Goal: Information Seeking & Learning: Get advice/opinions

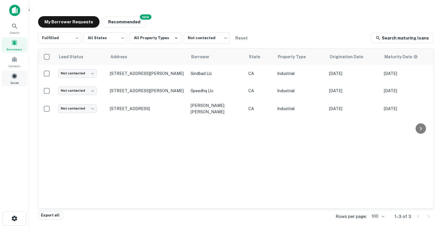
click at [13, 78] on span at bounding box center [14, 76] width 6 height 6
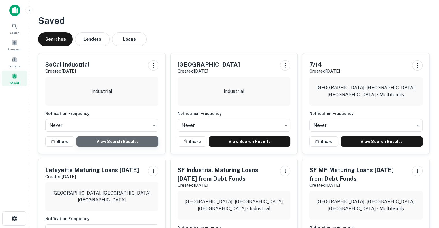
click at [113, 140] on link "View Search Results" at bounding box center [117, 141] width 82 height 10
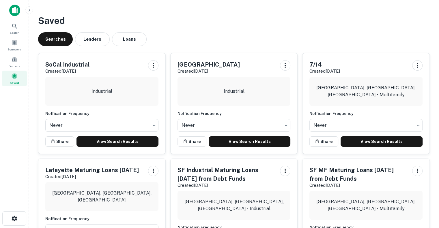
click at [236, 42] on div "Searches Lenders Loans" at bounding box center [234, 39] width 392 height 14
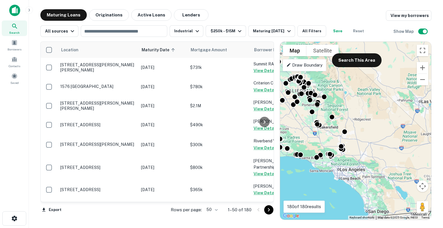
drag, startPoint x: 421, startPoint y: 174, endPoint x: 364, endPoint y: 146, distance: 63.1
click at [364, 146] on div "To activate drag with keyboard, press Alt + Enter. Once in keyboard drag state,…" at bounding box center [355, 131] width 151 height 178
click at [345, 58] on button "Search This Area" at bounding box center [357, 60] width 50 height 14
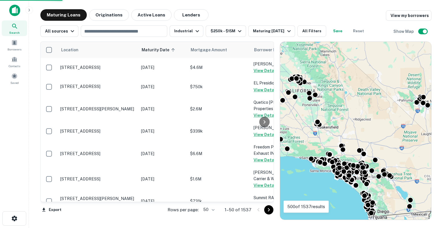
drag, startPoint x: 422, startPoint y: 140, endPoint x: 441, endPoint y: 105, distance: 39.4
click at [441, 105] on main "Maturing Loans Originations Active Loans Lenders View my borrowers All sources …" at bounding box center [236, 114] width 414 height 228
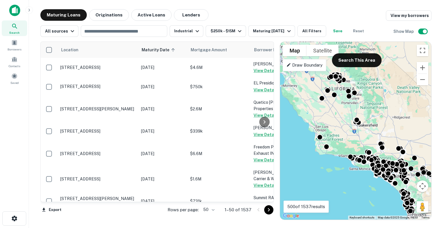
drag, startPoint x: 369, startPoint y: 99, endPoint x: 385, endPoint y: 129, distance: 34.1
click at [385, 129] on div "To activate drag with keyboard, press Alt + Enter. Once in keyboard drag state,…" at bounding box center [355, 131] width 151 height 178
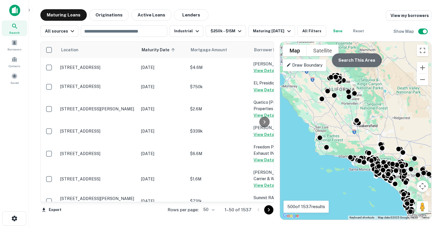
click at [353, 59] on button "Search This Area" at bounding box center [357, 60] width 50 height 14
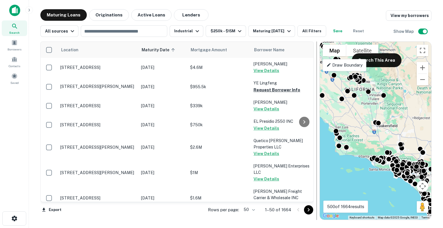
drag, startPoint x: 277, startPoint y: 64, endPoint x: 317, endPoint y: 63, distance: 40.7
click at [317, 63] on div at bounding box center [317, 131] width 1 height 179
click at [254, 209] on body "Search Borrowers Contacts Saved Maturing Loans Originations Active Loans Lender…" at bounding box center [221, 114] width 443 height 228
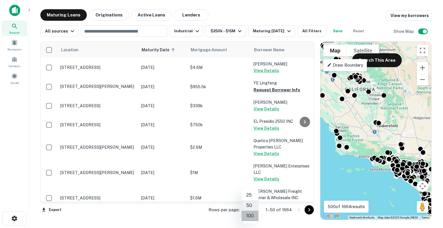
drag, startPoint x: 250, startPoint y: 220, endPoint x: 246, endPoint y: 217, distance: 4.9
click at [246, 217] on li "100" at bounding box center [250, 216] width 17 height 10
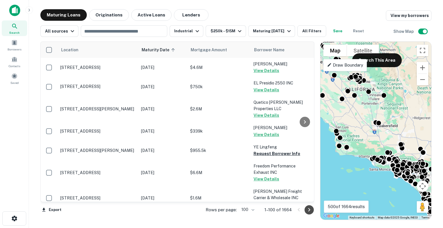
click at [309, 209] on icon "Go to next page" at bounding box center [309, 209] width 2 height 3
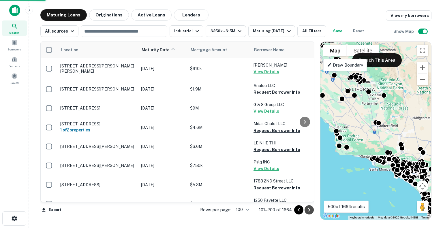
click at [309, 209] on icon "Go to next page" at bounding box center [309, 209] width 2 height 3
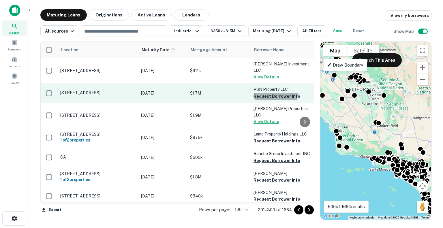
click at [274, 93] on button "Request Borrower Info" at bounding box center [277, 96] width 47 height 7
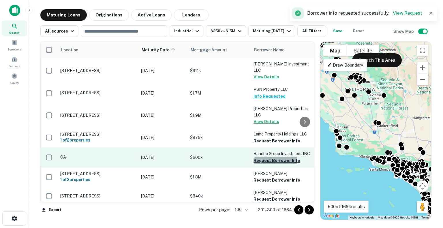
click at [264, 157] on button "Request Borrower Info" at bounding box center [277, 160] width 47 height 7
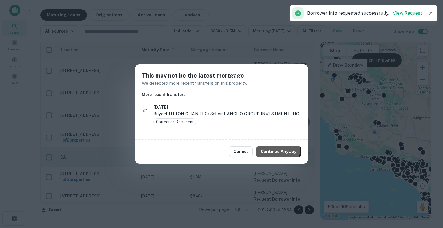
click at [264, 148] on button "Continue Anyway" at bounding box center [278, 152] width 45 height 10
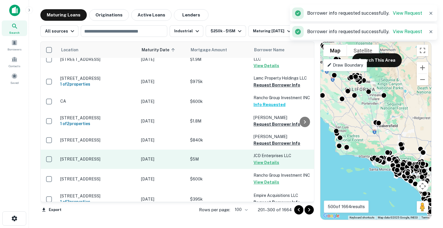
scroll to position [67, 0]
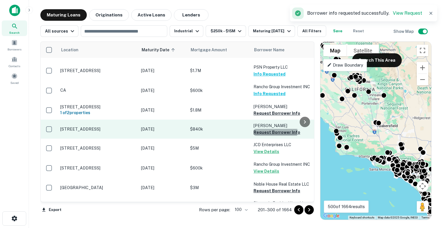
click at [267, 129] on button "Request Borrower Info" at bounding box center [277, 132] width 47 height 7
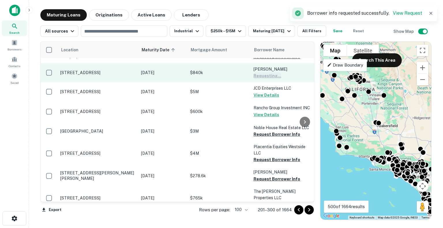
scroll to position [131, 0]
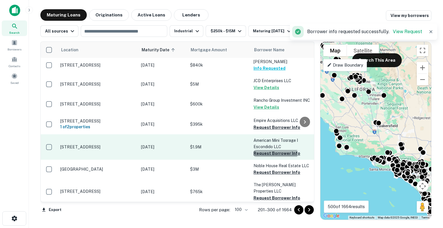
click at [267, 150] on button "Request Borrower Info" at bounding box center [277, 153] width 47 height 7
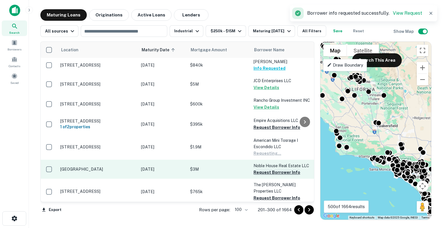
click at [267, 169] on button "Request Borrower Info" at bounding box center [277, 172] width 47 height 7
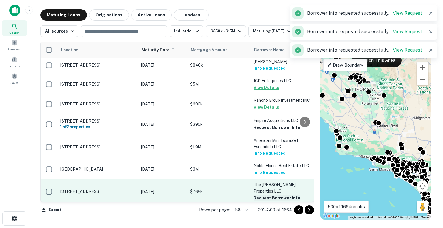
click at [269, 195] on button "Request Borrower Info" at bounding box center [277, 198] width 47 height 7
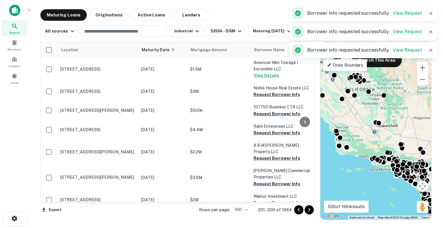
scroll to position [318, 0]
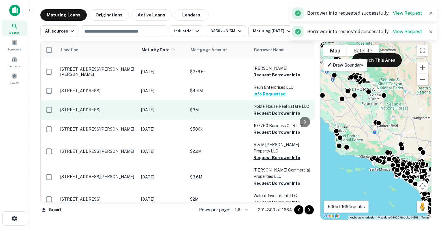
click at [273, 110] on button "Request Borrower Info" at bounding box center [277, 113] width 47 height 7
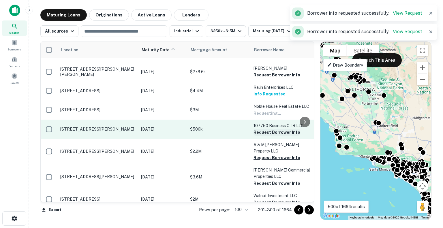
click at [270, 129] on button "Request Borrower Info" at bounding box center [277, 132] width 47 height 7
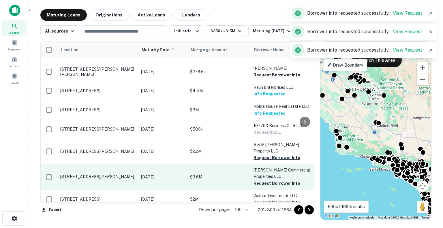
click at [267, 154] on button "Request Borrower Info" at bounding box center [277, 157] width 47 height 7
click at [266, 180] on button "Request Borrower Info" at bounding box center [277, 183] width 47 height 7
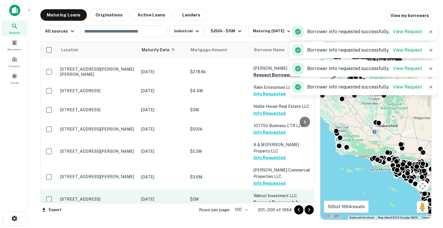
click at [267, 199] on button "Request Borrower Info" at bounding box center [277, 202] width 47 height 7
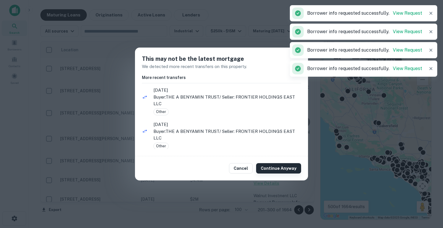
click at [279, 168] on button "Continue Anyway" at bounding box center [278, 168] width 45 height 10
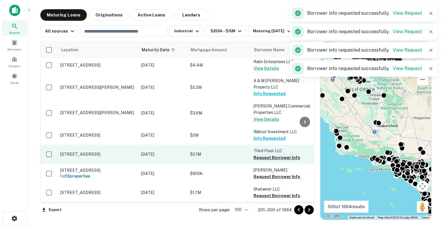
scroll to position [399, 0]
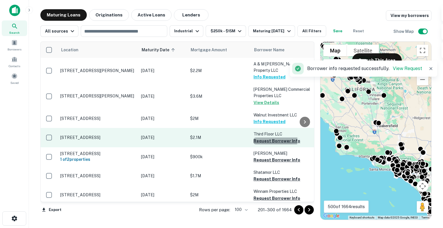
click at [267, 138] on button "Request Borrower Info" at bounding box center [277, 141] width 47 height 7
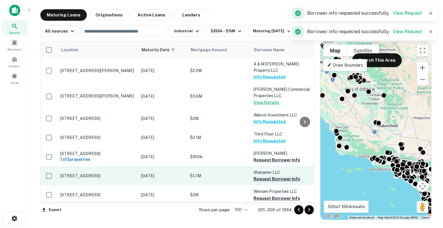
click at [266, 176] on button "Request Borrower Info" at bounding box center [277, 179] width 47 height 7
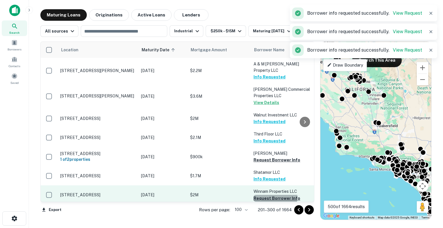
click at [266, 195] on button "Request Borrower Info" at bounding box center [277, 198] width 47 height 7
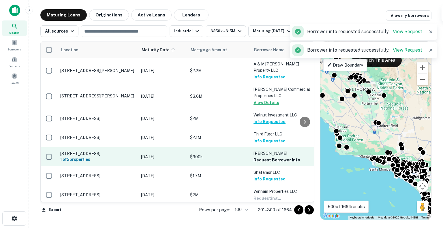
scroll to position [488, 0]
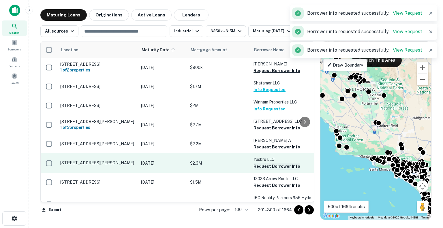
click at [267, 163] on button "Request Borrower Info" at bounding box center [277, 166] width 47 height 7
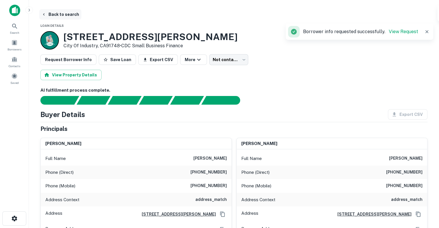
click at [47, 14] on button "Back to search" at bounding box center [60, 14] width 42 height 10
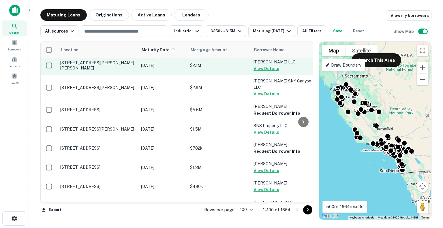
scroll to position [583, 0]
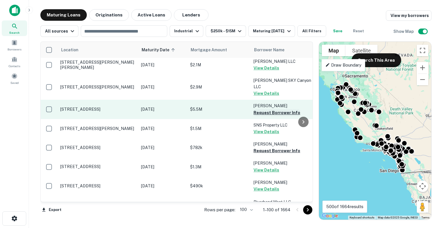
click at [271, 109] on button "Request Borrower Info" at bounding box center [277, 112] width 47 height 7
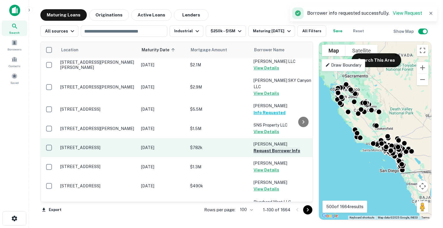
click at [264, 147] on button "Request Borrower Info" at bounding box center [277, 150] width 47 height 7
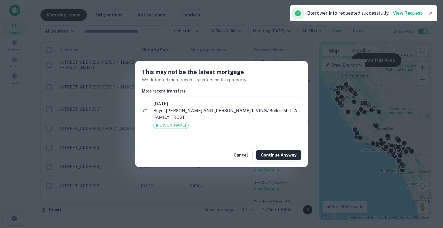
click at [279, 157] on button "Continue Anyway" at bounding box center [278, 155] width 45 height 10
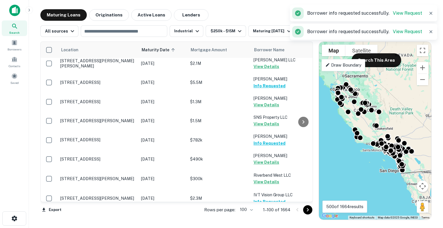
scroll to position [824, 0]
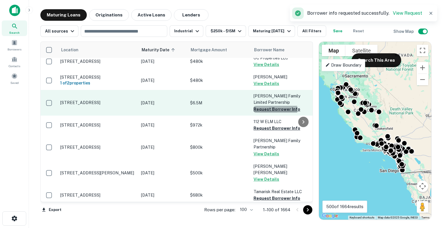
click at [272, 106] on button "Request Borrower Info" at bounding box center [277, 109] width 47 height 7
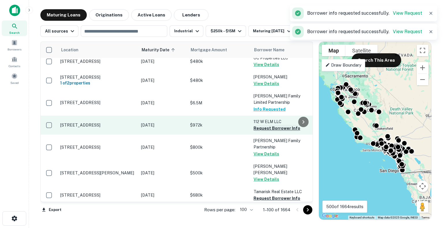
click at [267, 125] on button "Request Borrower Info" at bounding box center [277, 128] width 47 height 7
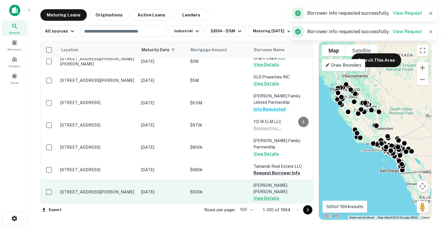
click at [265, 195] on button "View Details" at bounding box center [267, 198] width 26 height 7
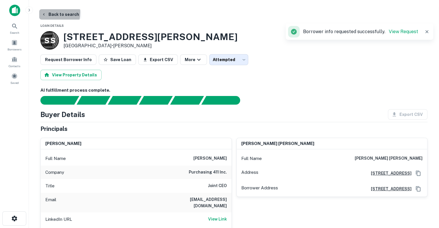
click at [43, 12] on icon "button" at bounding box center [44, 14] width 5 height 5
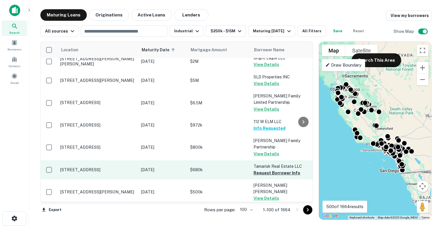
scroll to position [838, 0]
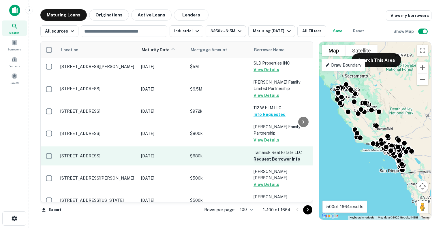
click at [267, 156] on button "Request Borrower Info" at bounding box center [277, 159] width 47 height 7
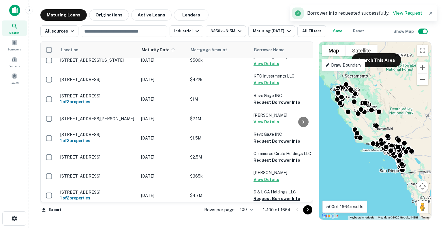
scroll to position [979, 0]
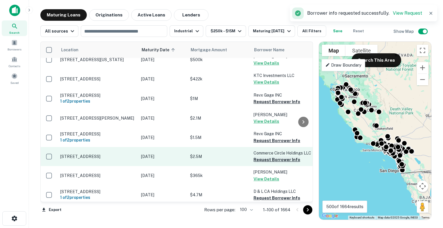
click at [274, 156] on button "Request Borrower Info" at bounding box center [277, 159] width 47 height 7
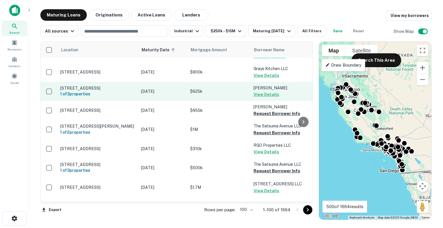
scroll to position [1266, 0]
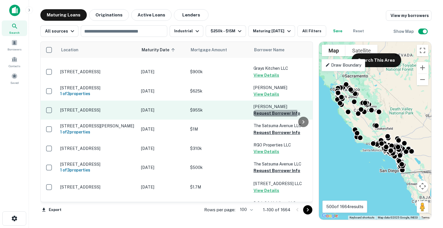
click at [269, 110] on button "Request Borrower Info" at bounding box center [277, 113] width 47 height 7
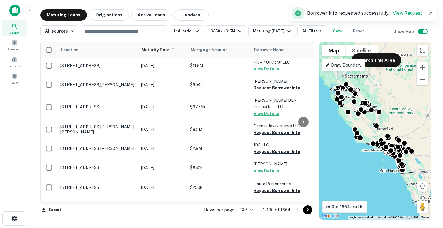
scroll to position [1467, 0]
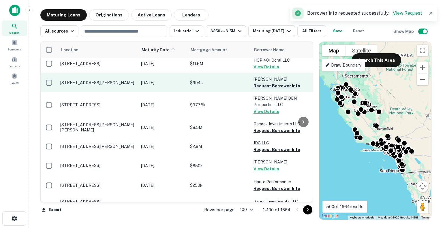
click at [265, 83] on button "Request Borrower Info" at bounding box center [277, 86] width 47 height 7
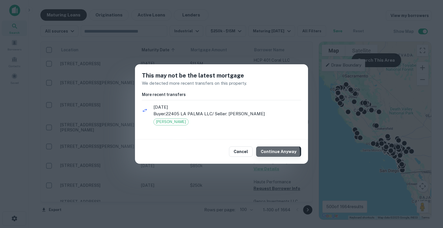
click at [271, 153] on button "Continue Anyway" at bounding box center [278, 152] width 45 height 10
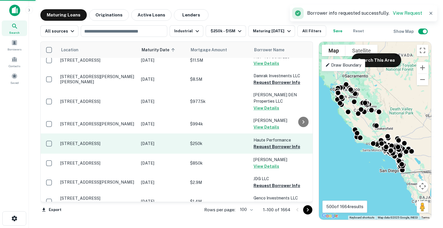
scroll to position [1463, 0]
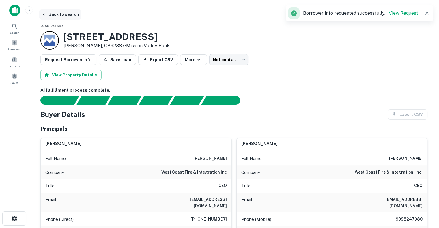
click at [42, 16] on icon "button" at bounding box center [44, 14] width 5 height 5
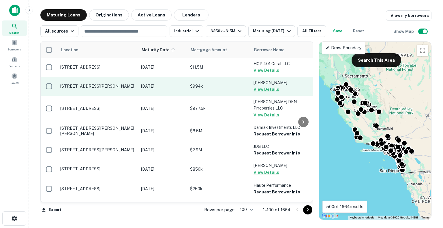
scroll to position [1467, 0]
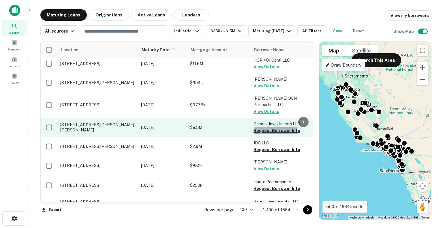
click at [269, 127] on button "Request Borrower Info" at bounding box center [277, 130] width 47 height 7
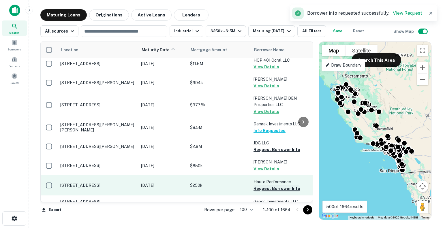
click at [267, 146] on button "Request Borrower Info" at bounding box center [277, 149] width 47 height 7
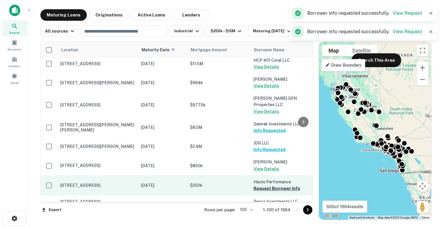
click at [266, 185] on button "Request Borrower Info" at bounding box center [277, 188] width 47 height 7
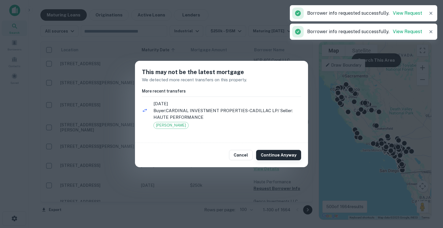
click at [270, 156] on button "Continue Anyway" at bounding box center [278, 155] width 45 height 10
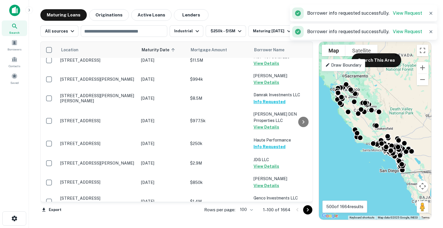
scroll to position [1539, 0]
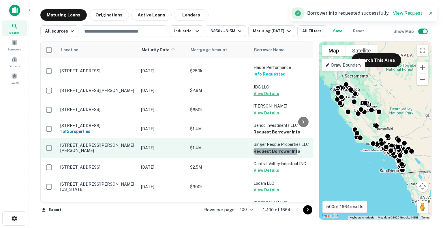
click at [269, 148] on button "Request Borrower Info" at bounding box center [277, 151] width 47 height 7
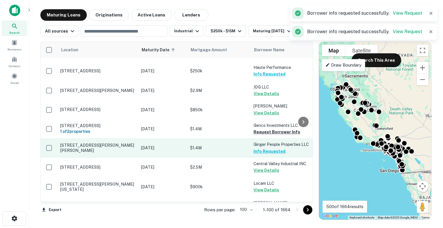
scroll to position [1591, 0]
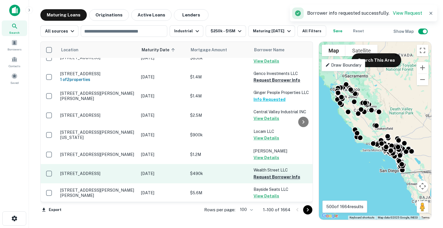
click at [265, 174] on button "Request Borrower Info" at bounding box center [277, 177] width 47 height 7
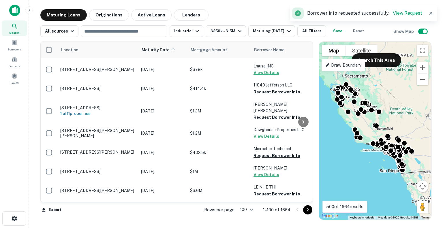
scroll to position [1836, 0]
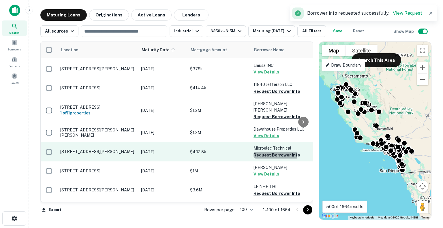
click at [259, 152] on button "Request Borrower Info" at bounding box center [277, 155] width 47 height 7
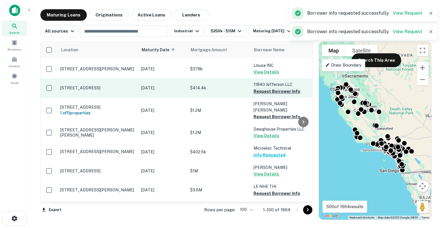
click at [270, 88] on button "Request Borrower Info" at bounding box center [277, 91] width 47 height 7
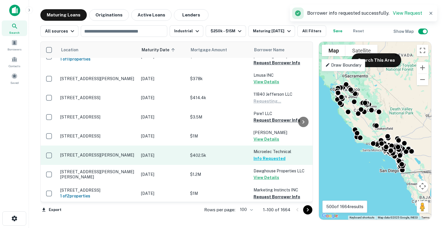
scroll to position [1858, 0]
